Goal: Transaction & Acquisition: Purchase product/service

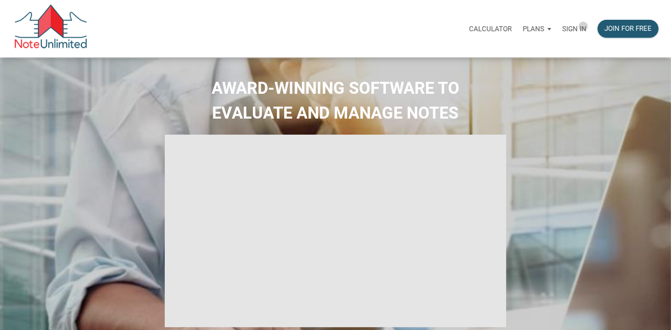
click at [584, 26] on p "Sign in" at bounding box center [574, 29] width 24 height 8
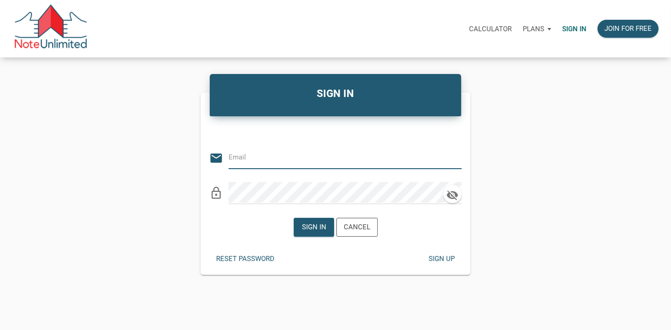
type input "[PERSON_NAME][EMAIL_ADDRESS][DOMAIN_NAME]"
click at [454, 157] on icon "clear" at bounding box center [455, 158] width 14 height 14
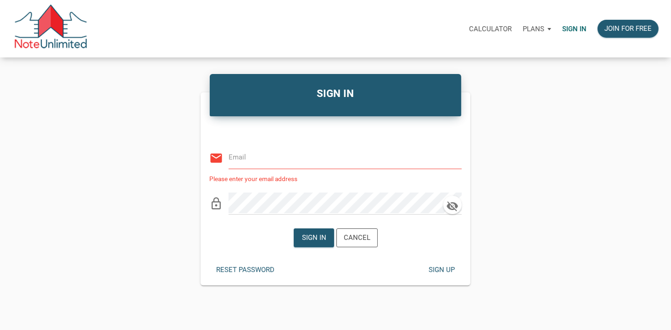
scroll to position [61, 0]
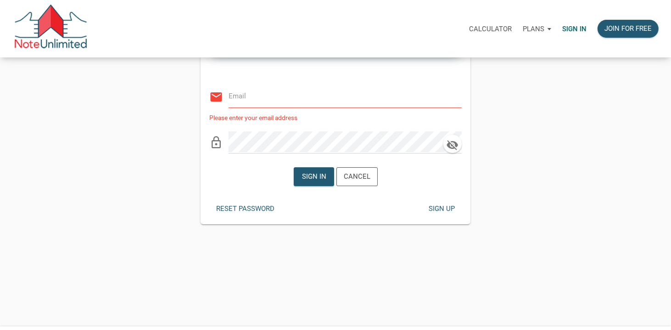
click at [254, 107] on div "email" at bounding box center [335, 94] width 253 height 28
click at [256, 98] on input "email" at bounding box center [338, 96] width 219 height 21
type input "alexander+te4FE@noteunlimited.com"
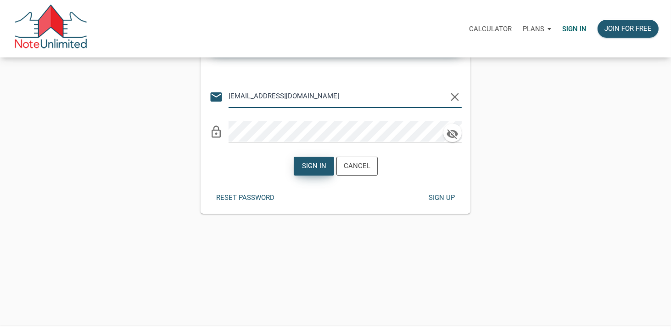
click at [315, 163] on div "Sign in" at bounding box center [314, 166] width 24 height 11
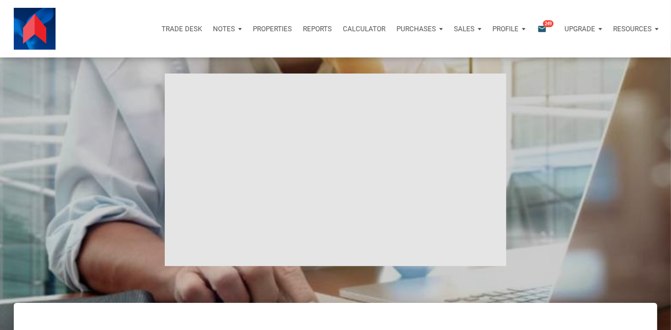
type input "Introduction to new features"
select select
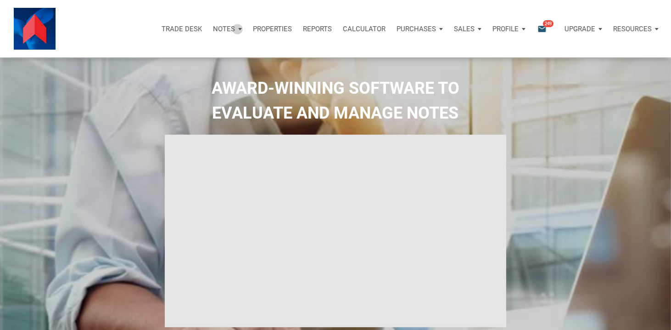
click at [236, 29] on div "Notes" at bounding box center [228, 29] width 40 height 28
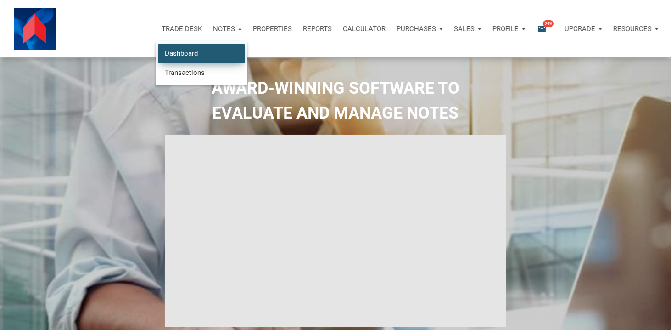
click at [199, 51] on link "Dashboard" at bounding box center [201, 53] width 87 height 19
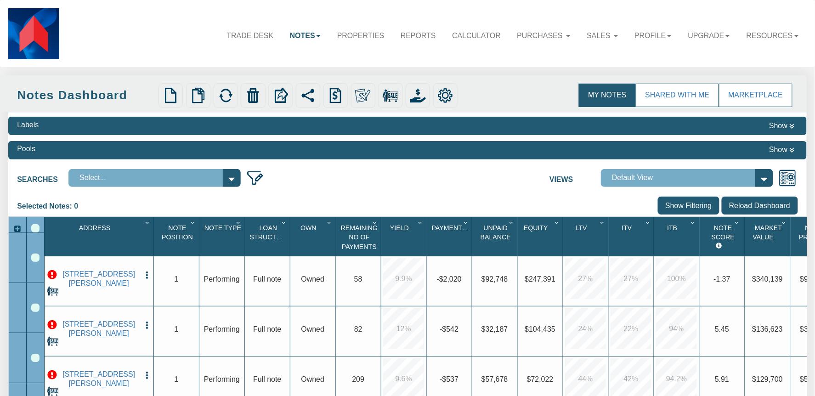
select select "3"
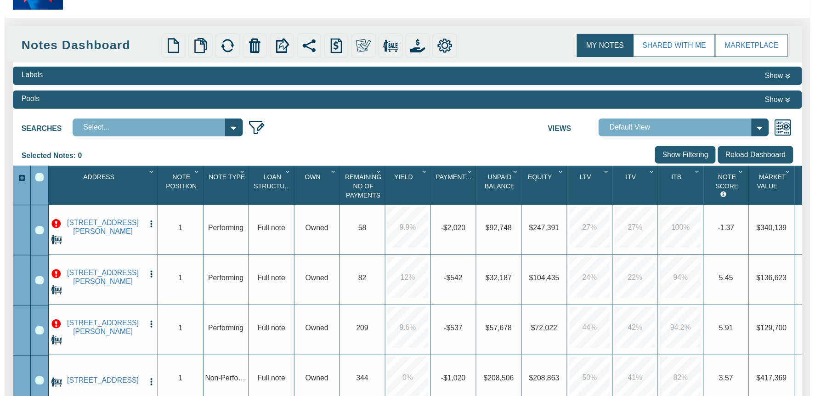
scroll to position [220, 0]
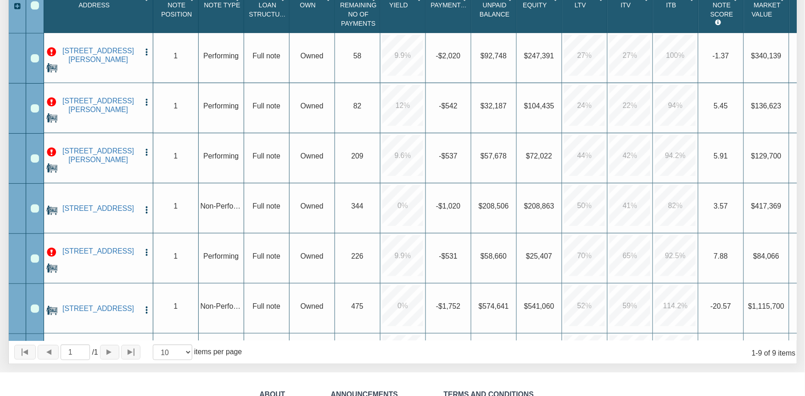
click at [146, 55] on img "button" at bounding box center [146, 52] width 9 height 9
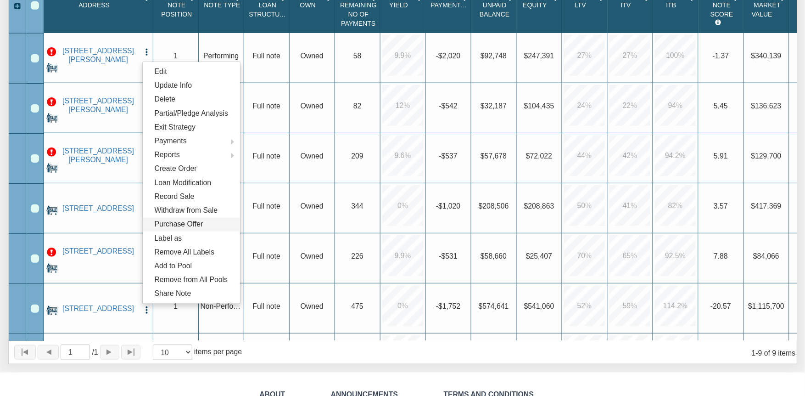
click at [199, 228] on link "Purchase Offer" at bounding box center [191, 225] width 97 height 14
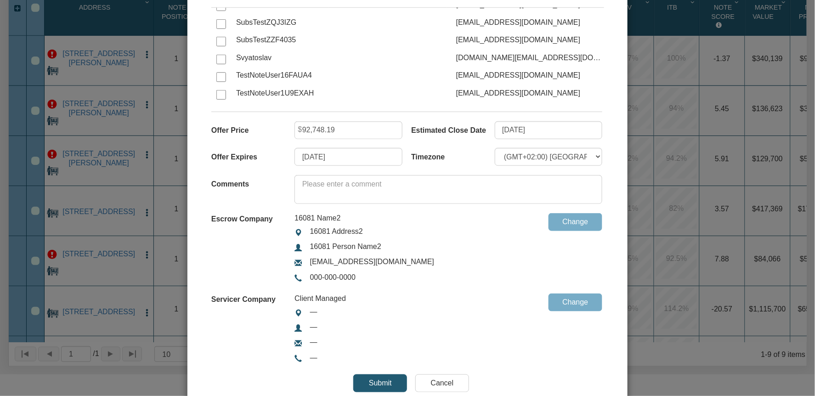
scroll to position [1543, 0]
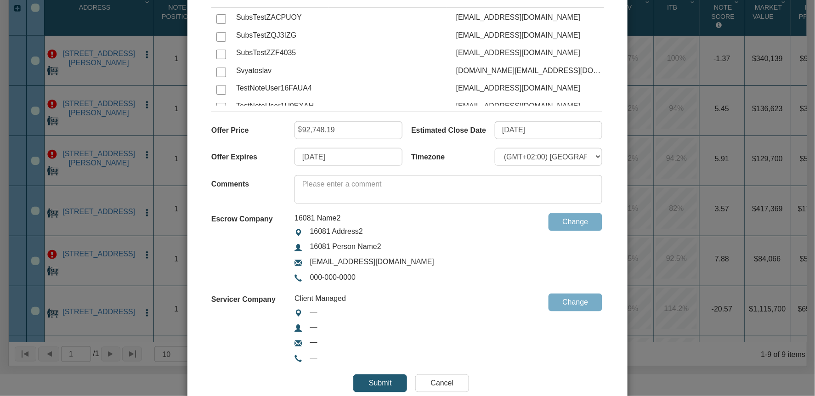
click at [219, 73] on input "checkbox" at bounding box center [221, 72] width 10 height 10
checkbox input "true"
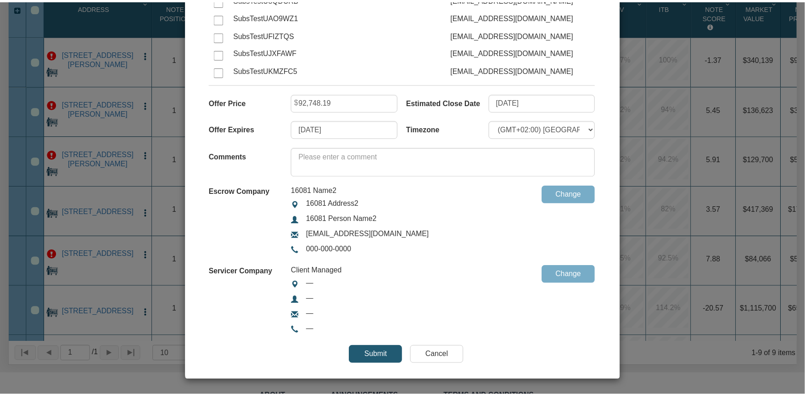
scroll to position [1249, 0]
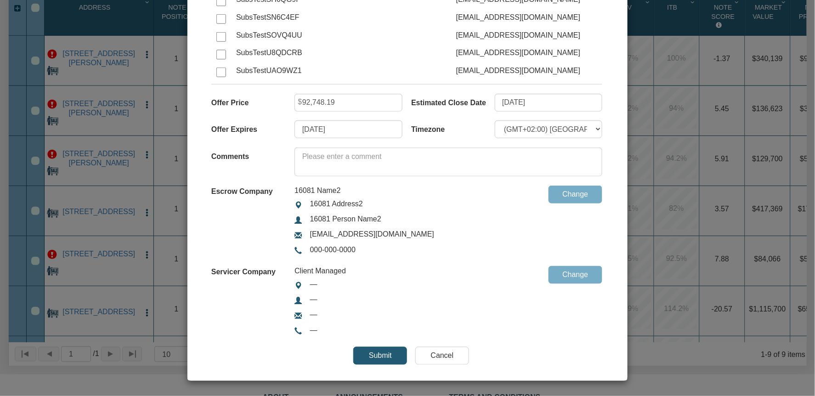
click at [373, 353] on input "Submit" at bounding box center [380, 356] width 54 height 18
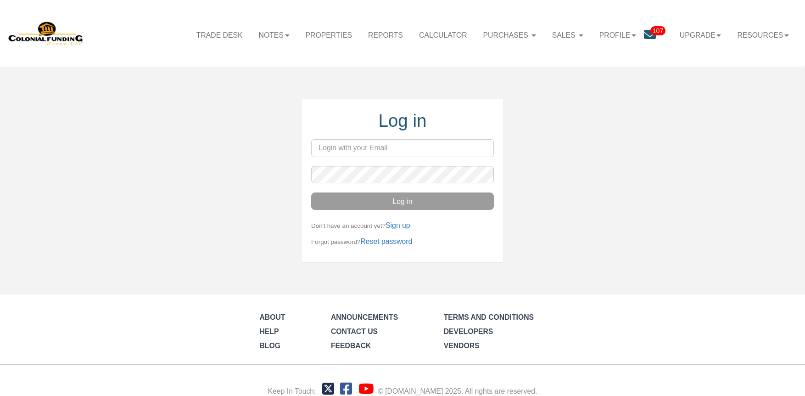
type input "[PERSON_NAME][EMAIL_ADDRESS][DOMAIN_NAME]"
